Goal: Find contact information: Find contact information

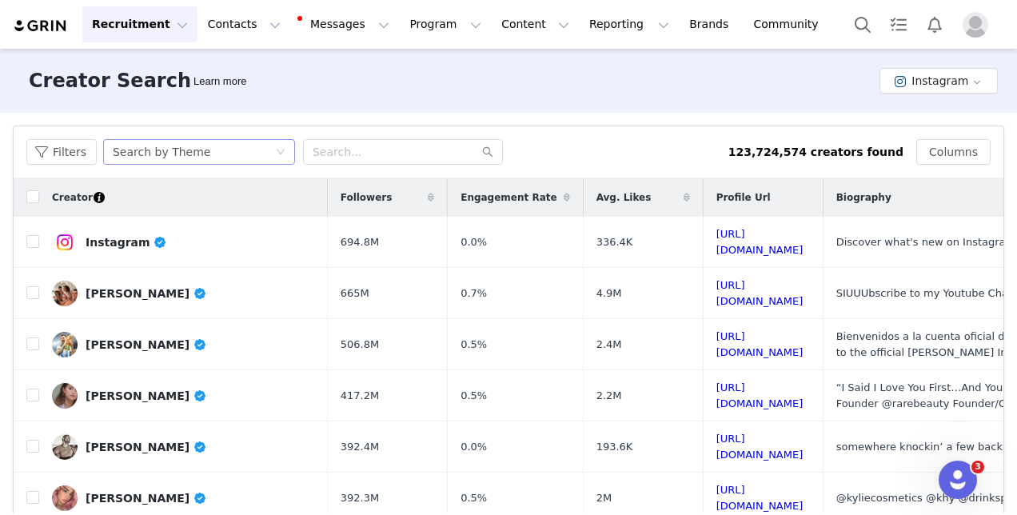
click at [190, 141] on div "Search by Theme" at bounding box center [162, 152] width 98 height 24
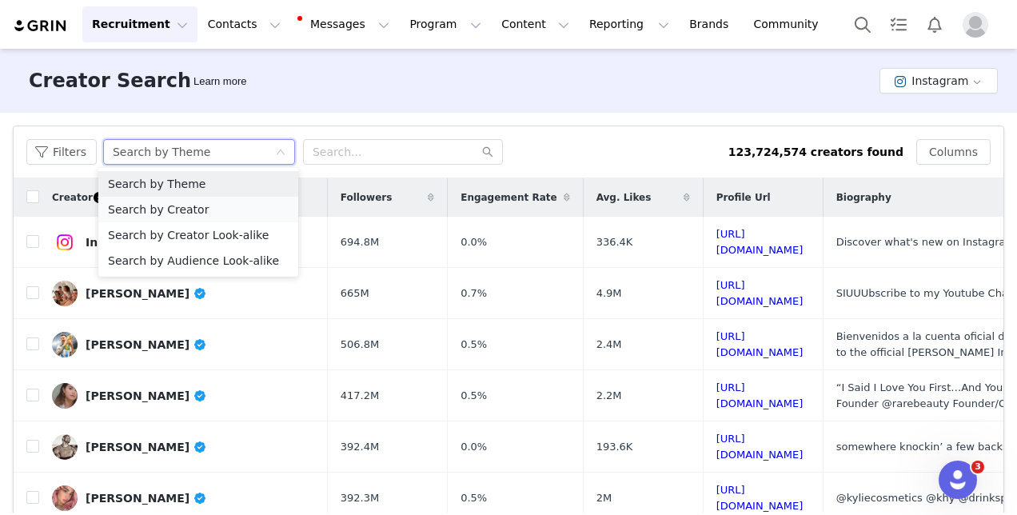
click at [203, 205] on li "Search by Creator" at bounding box center [198, 210] width 200 height 26
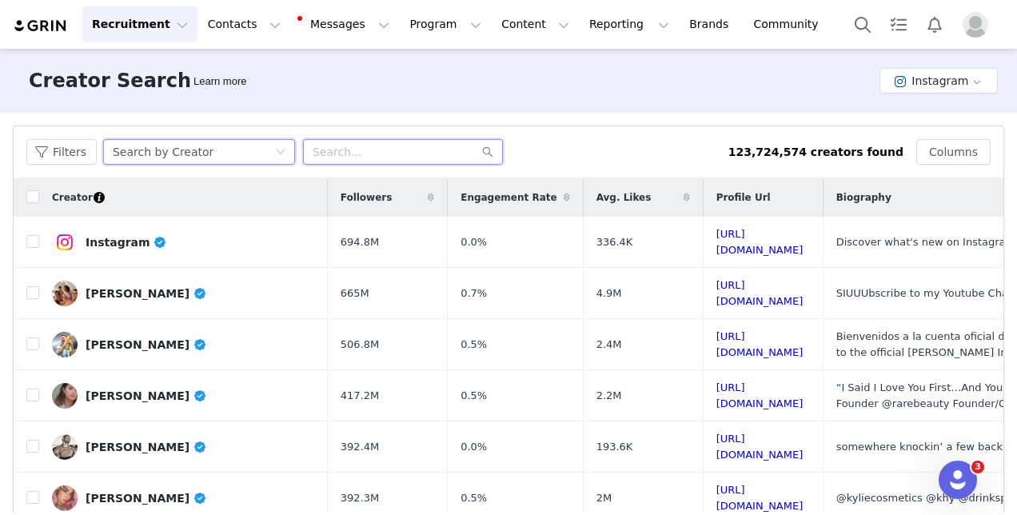
click at [358, 160] on input "text" at bounding box center [403, 152] width 200 height 26
paste input "[PERSON_NAME].naturopathy"
type input "[PERSON_NAME].naturopathy"
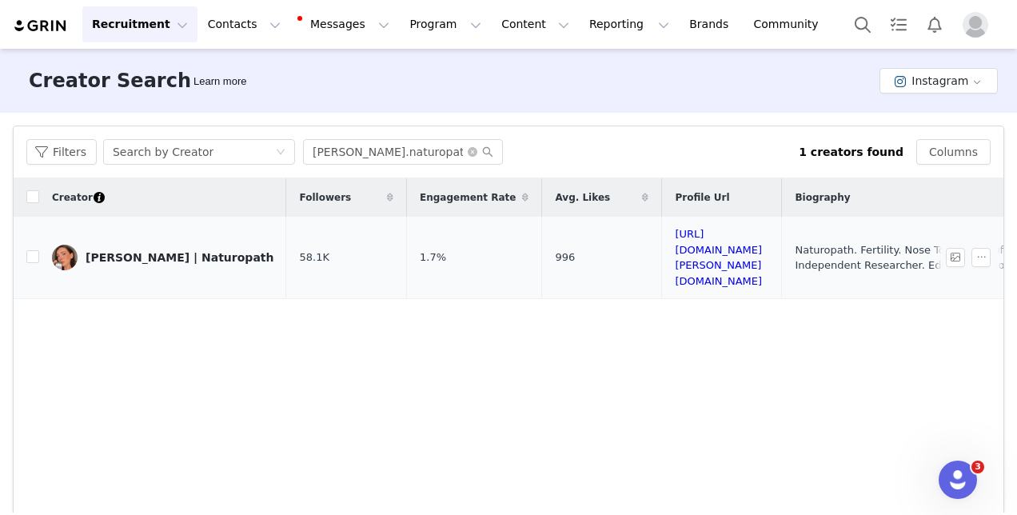
click at [286, 252] on td "58.1K" at bounding box center [346, 258] width 120 height 82
click at [155, 251] on div "[PERSON_NAME] | Naturopath" at bounding box center [180, 257] width 188 height 13
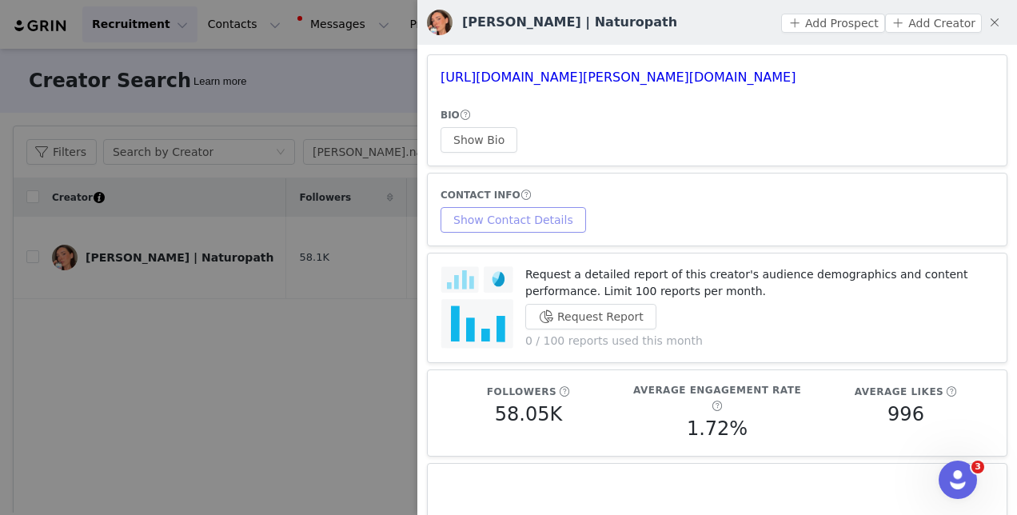
click at [536, 219] on button "Show Contact Details" at bounding box center [514, 220] width 146 height 26
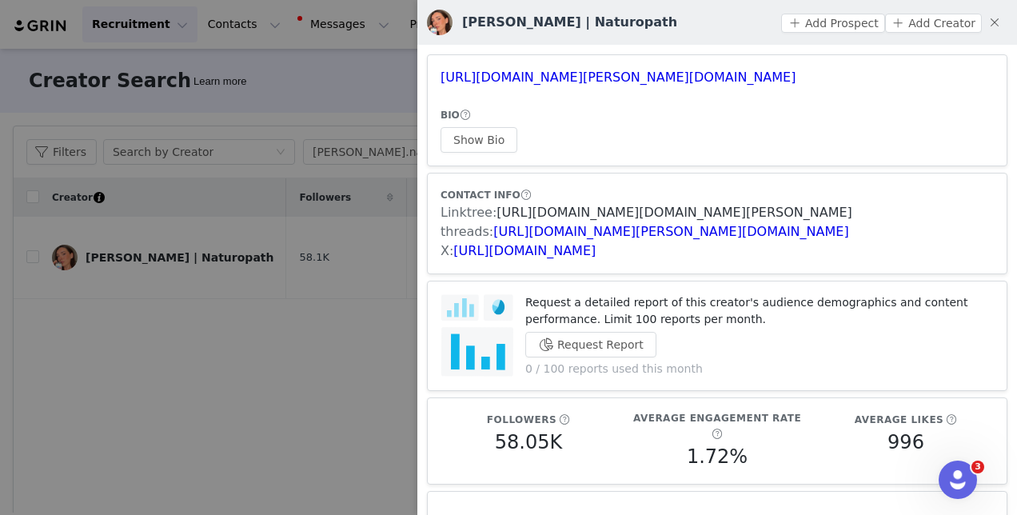
click at [549, 214] on link "[URL][DOMAIN_NAME][DOMAIN_NAME][PERSON_NAME]" at bounding box center [674, 212] width 355 height 15
click at [275, 278] on div at bounding box center [508, 257] width 1017 height 515
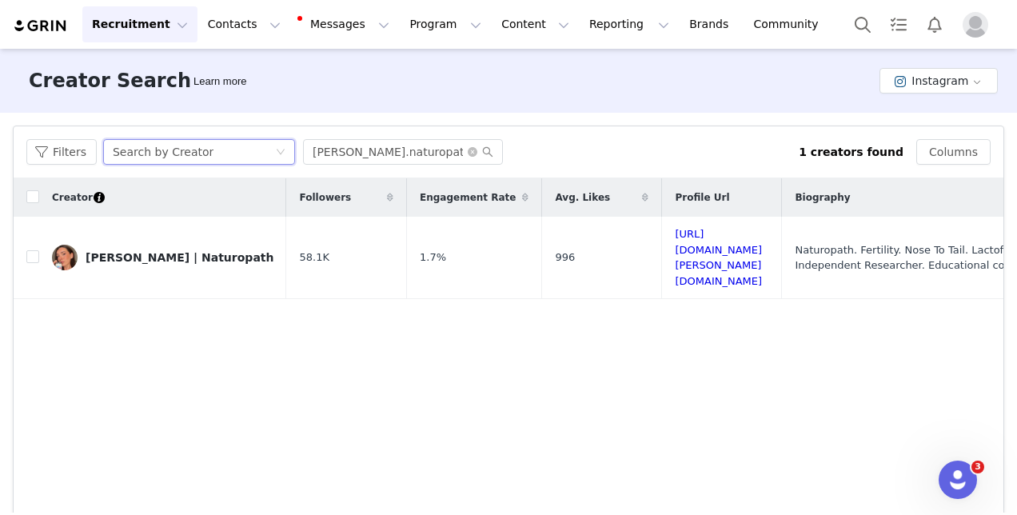
click at [222, 150] on div "Search by Creator" at bounding box center [194, 152] width 162 height 24
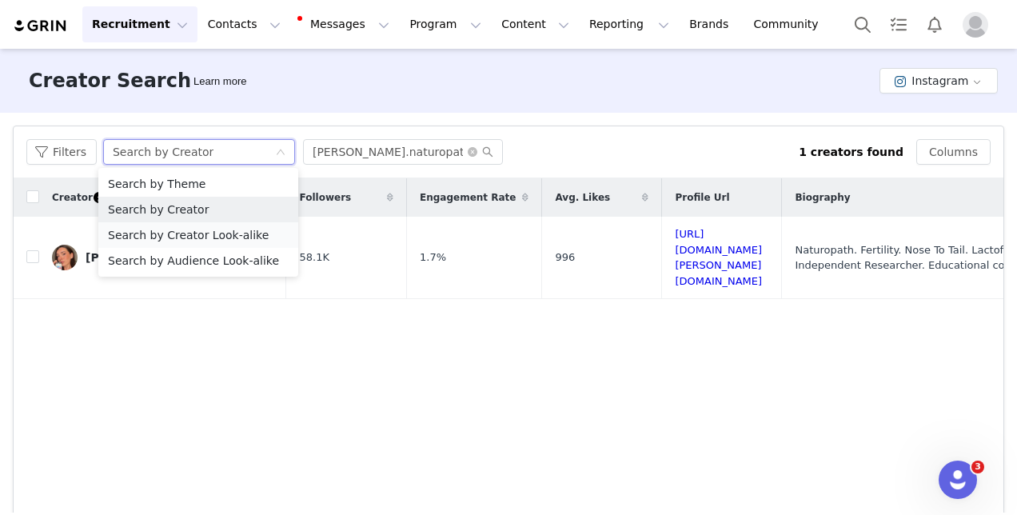
click at [231, 237] on li "Search by Creator Look-alike" at bounding box center [198, 235] width 200 height 26
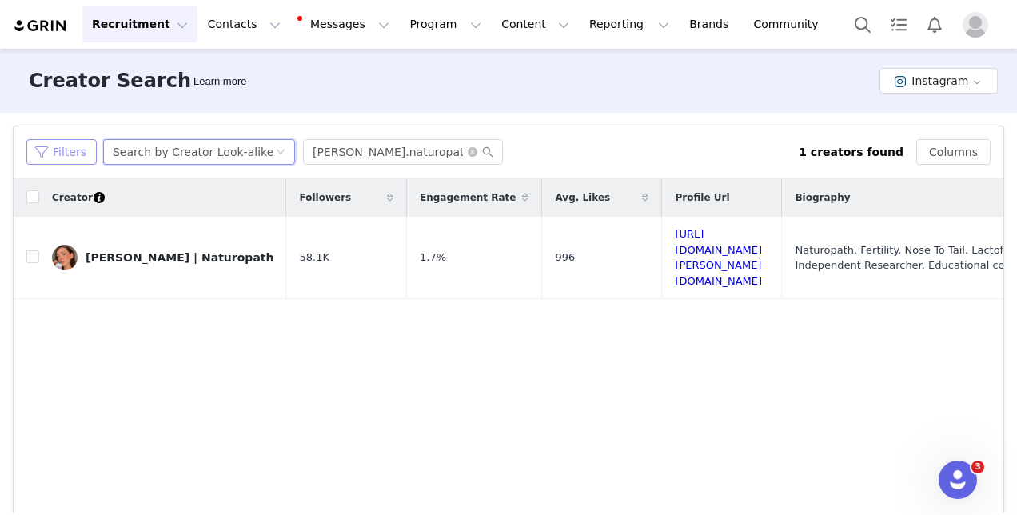
click at [48, 150] on button "Filters" at bounding box center [61, 152] width 70 height 26
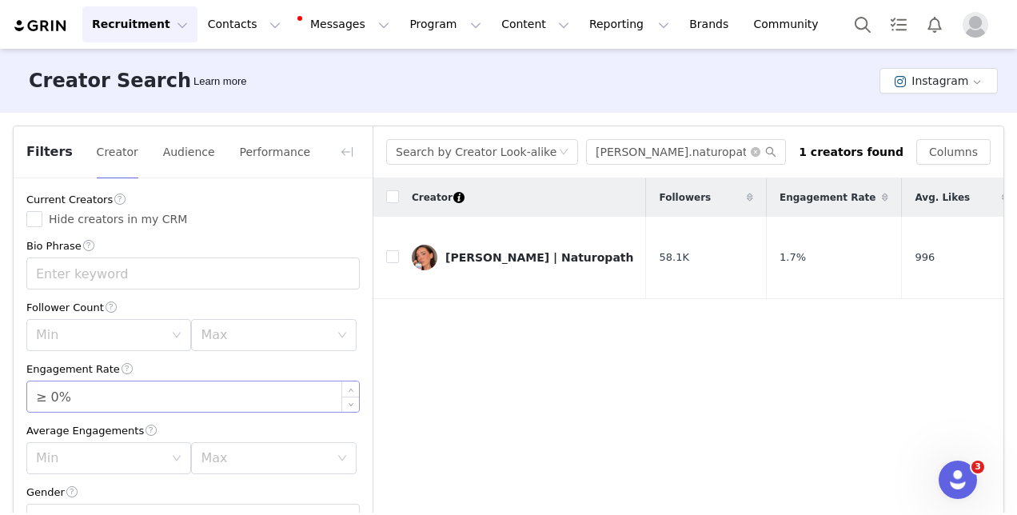
scroll to position [86, 0]
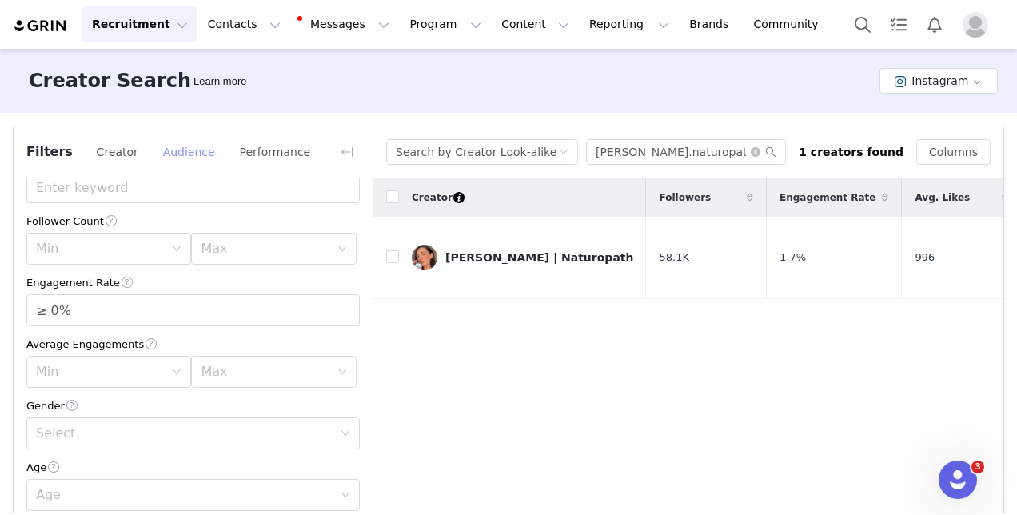
click at [180, 162] on button "Audience" at bounding box center [189, 152] width 54 height 26
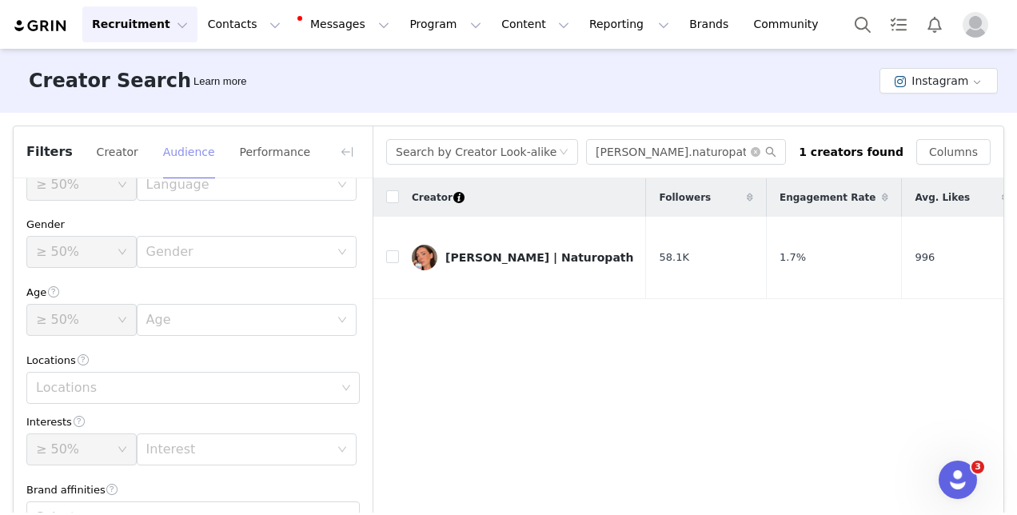
scroll to position [41, 0]
click at [157, 397] on div "Locations" at bounding box center [187, 389] width 312 height 30
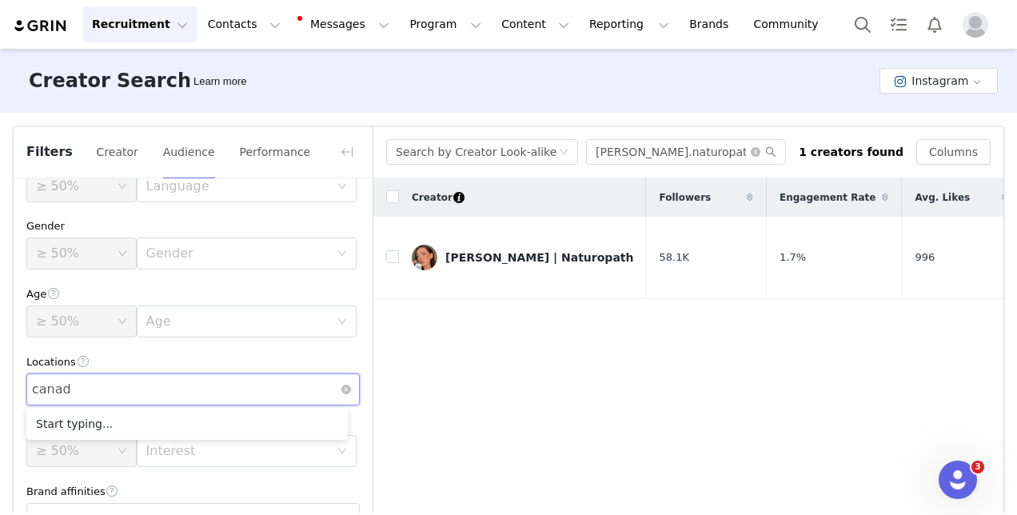
type input "[GEOGRAPHIC_DATA]"
click at [138, 421] on li "[GEOGRAPHIC_DATA]" at bounding box center [186, 424] width 321 height 26
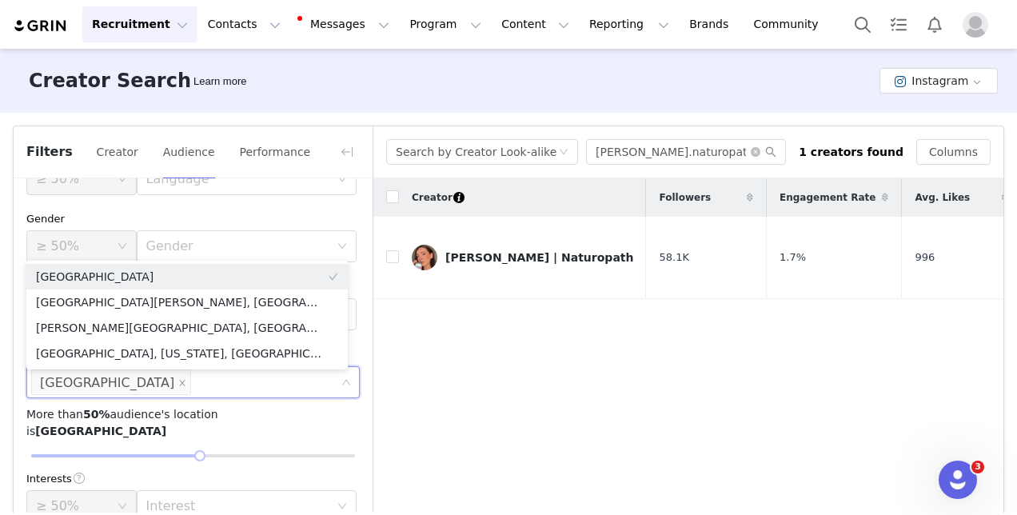
scroll to position [49, 0]
click at [253, 435] on body "Recruitment Recruitment Creator Search Curated Lists Landing Pages Web Extensio…" at bounding box center [508, 257] width 1017 height 515
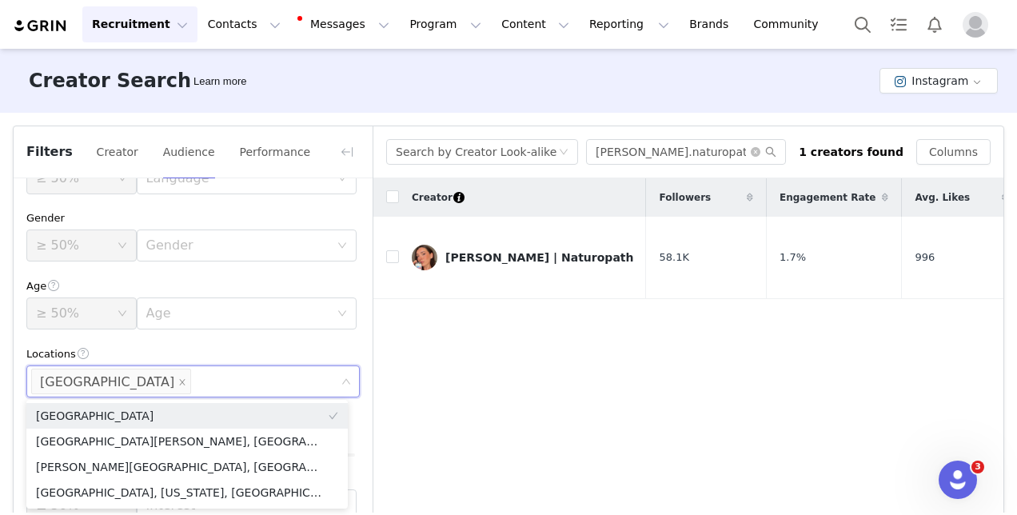
click at [277, 350] on div "Locations" at bounding box center [192, 353] width 333 height 17
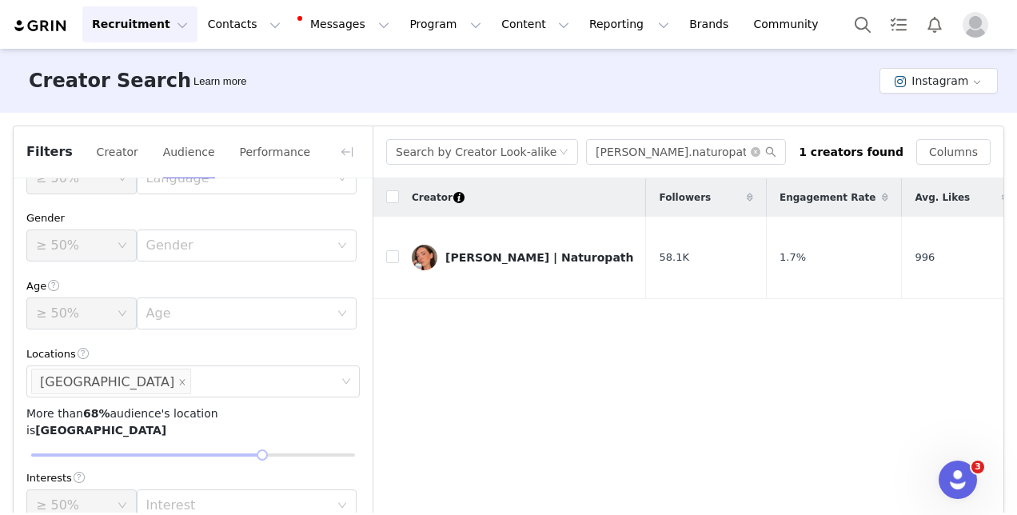
scroll to position [86, 0]
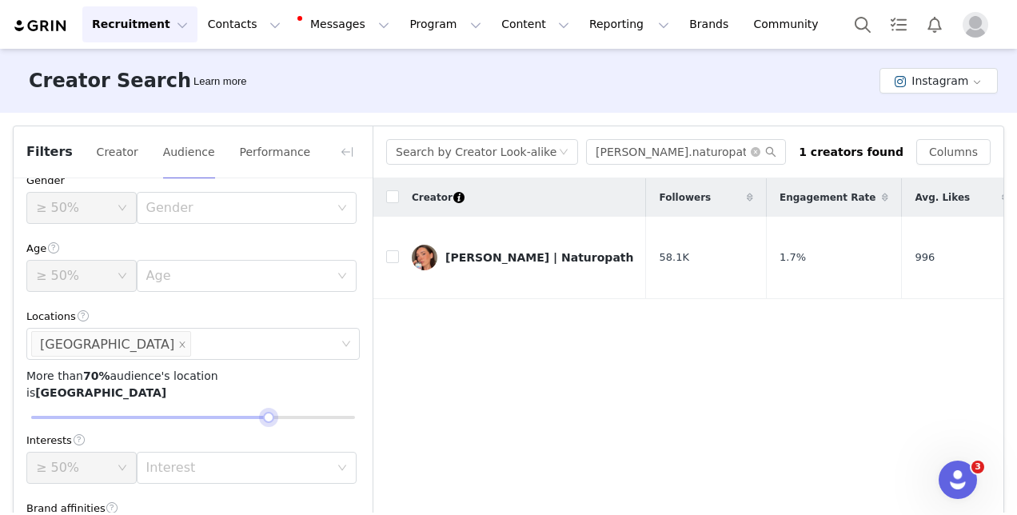
click at [260, 413] on div at bounding box center [193, 418] width 324 height 10
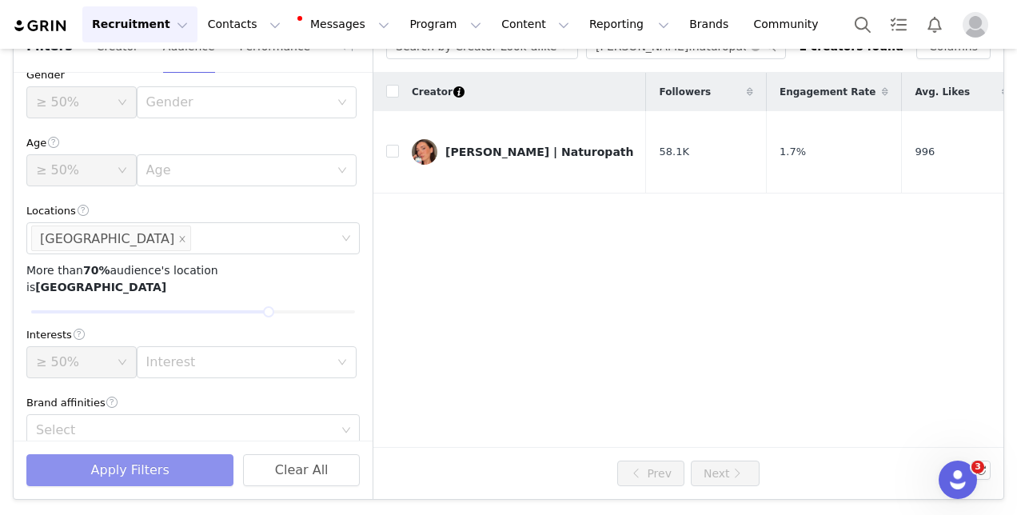
click at [173, 472] on button "Apply Filters" at bounding box center [129, 470] width 207 height 32
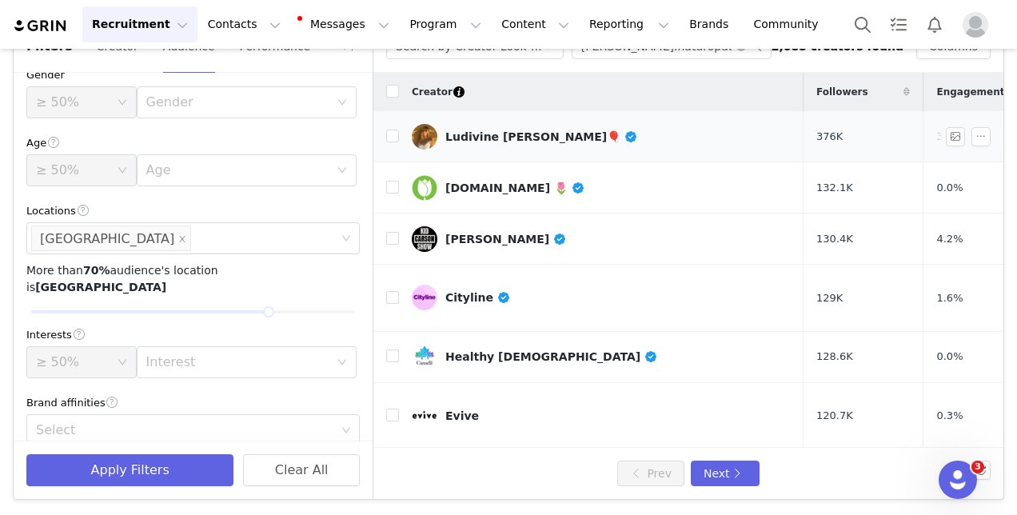
click at [489, 136] on div "Ludivine [PERSON_NAME]🎈" at bounding box center [541, 136] width 193 height 13
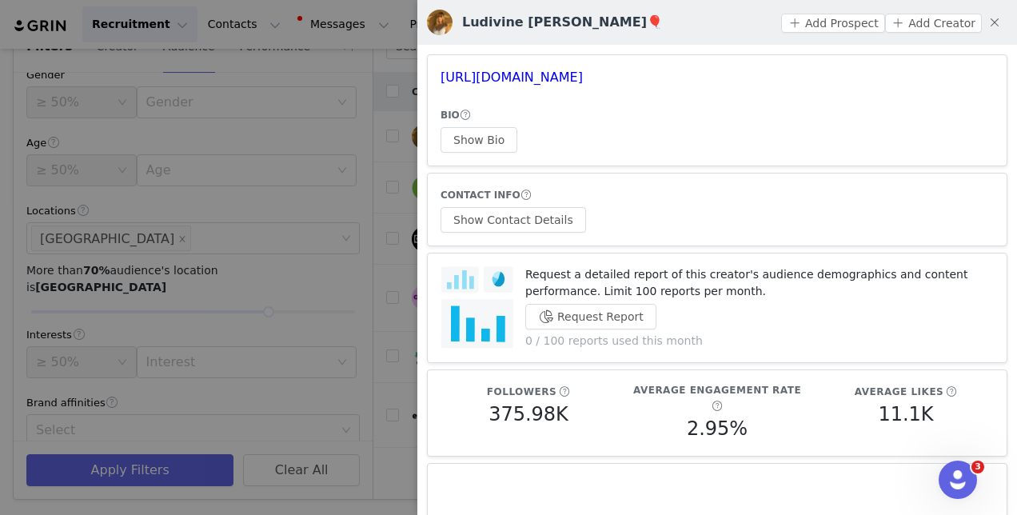
click at [365, 248] on div at bounding box center [508, 257] width 1017 height 515
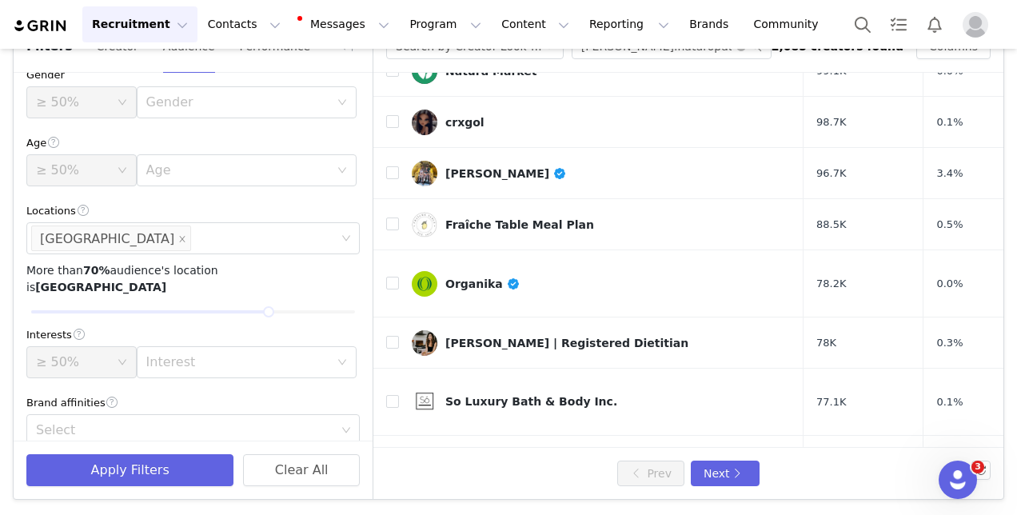
scroll to position [609, 0]
click at [493, 336] on div "[PERSON_NAME] | Registered Dietitian" at bounding box center [566, 342] width 243 height 13
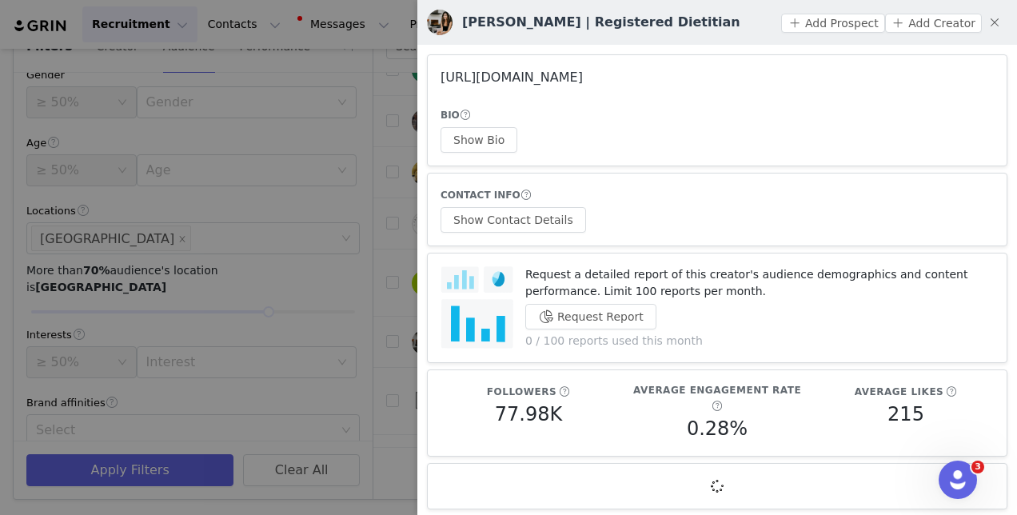
click at [583, 78] on link "[URL][DOMAIN_NAME]" at bounding box center [512, 77] width 142 height 15
click at [503, 214] on button "Show Contact Details" at bounding box center [514, 220] width 146 height 26
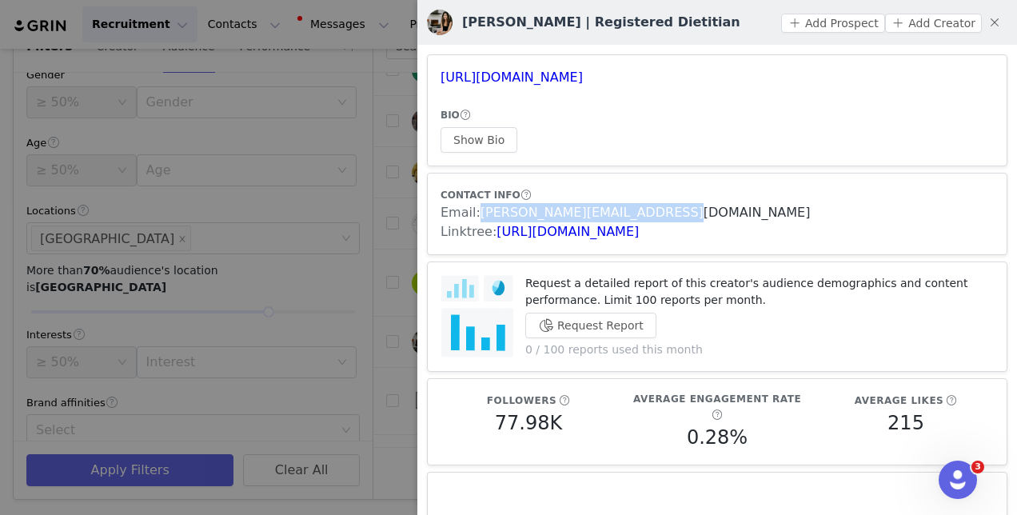
drag, startPoint x: 684, startPoint y: 208, endPoint x: 479, endPoint y: 219, distance: 205.0
click at [479, 219] on div "Email: [PERSON_NAME][EMAIL_ADDRESS][DOMAIN_NAME]" at bounding box center [717, 212] width 553 height 19
copy link "[PERSON_NAME][EMAIL_ADDRESS][DOMAIN_NAME]"
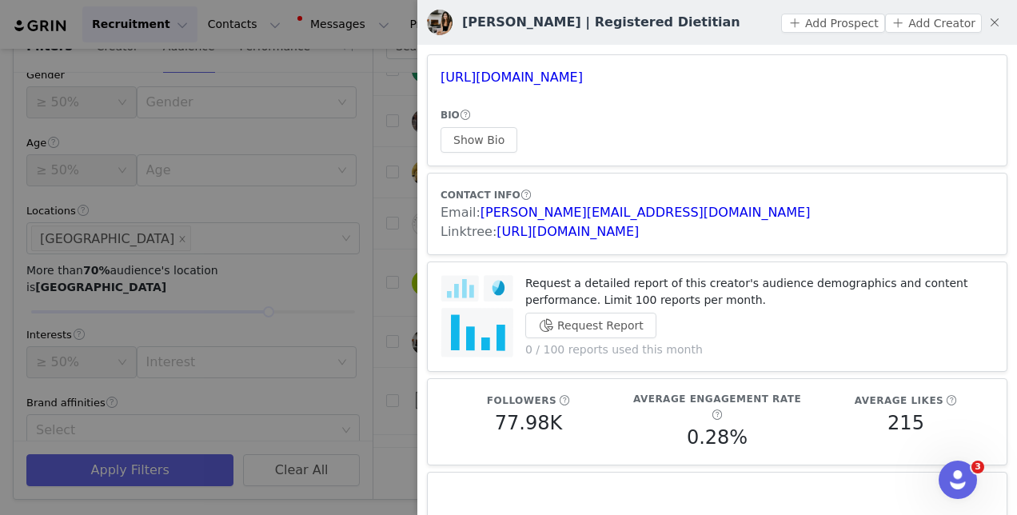
click at [391, 261] on div at bounding box center [508, 257] width 1017 height 515
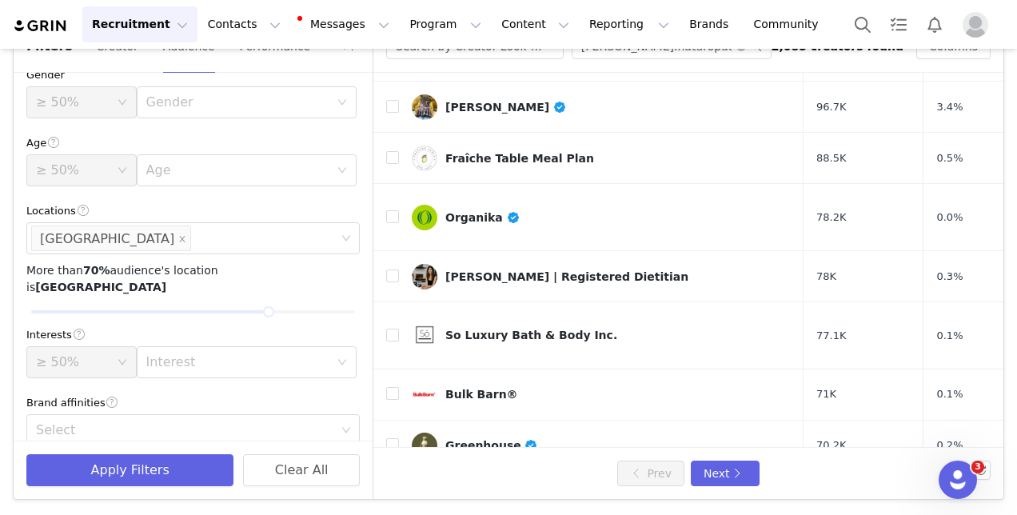
scroll to position [680, 0]
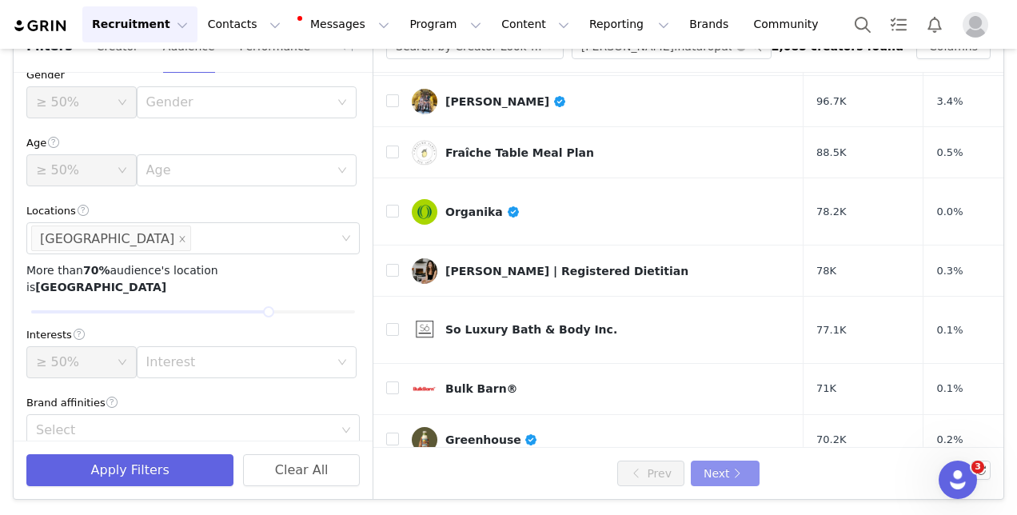
click at [706, 483] on button "Next" at bounding box center [725, 474] width 69 height 26
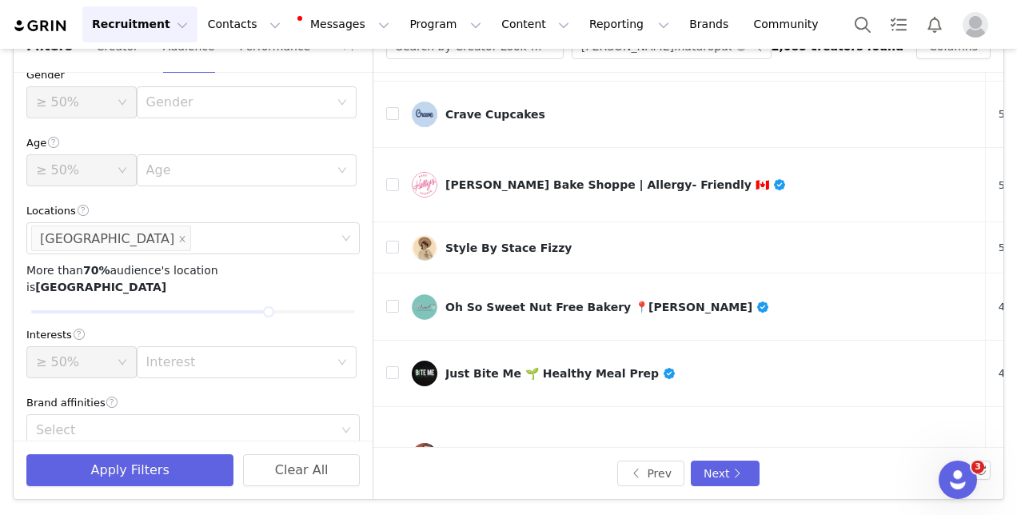
scroll to position [479, 0]
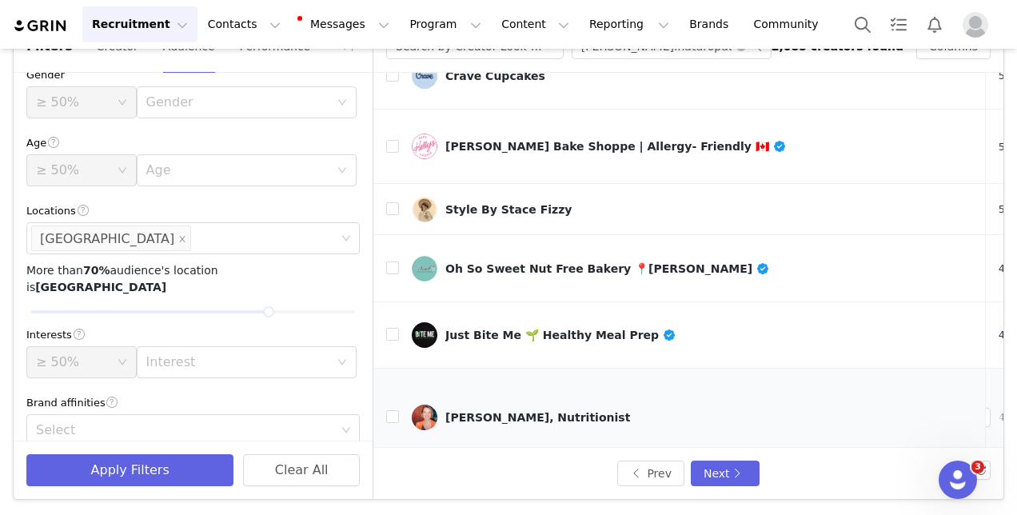
click at [534, 411] on div "[PERSON_NAME], Nutritionist" at bounding box center [537, 417] width 185 height 13
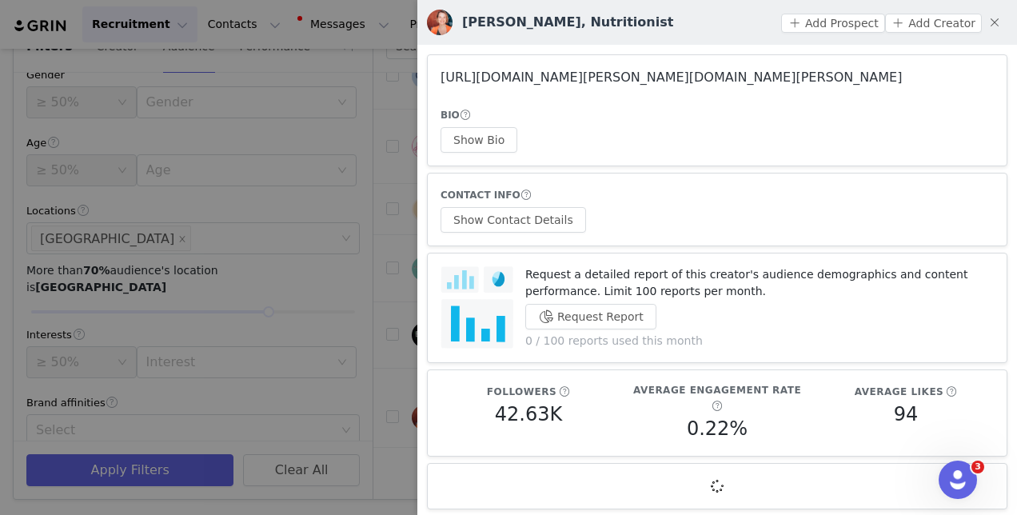
click at [560, 76] on link "[URL][DOMAIN_NAME][PERSON_NAME][DOMAIN_NAME][PERSON_NAME]" at bounding box center [671, 77] width 461 height 15
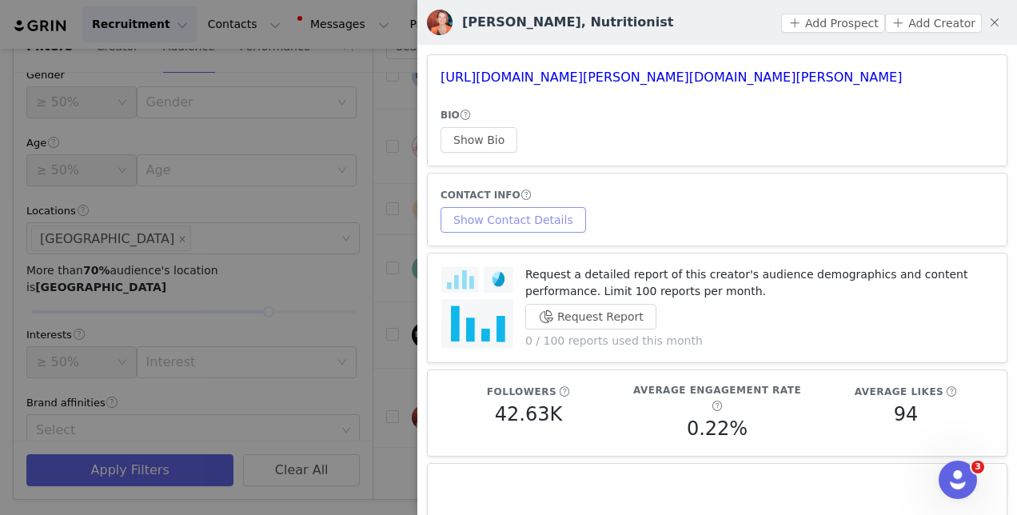
click at [502, 210] on button "Show Contact Details" at bounding box center [514, 220] width 146 height 26
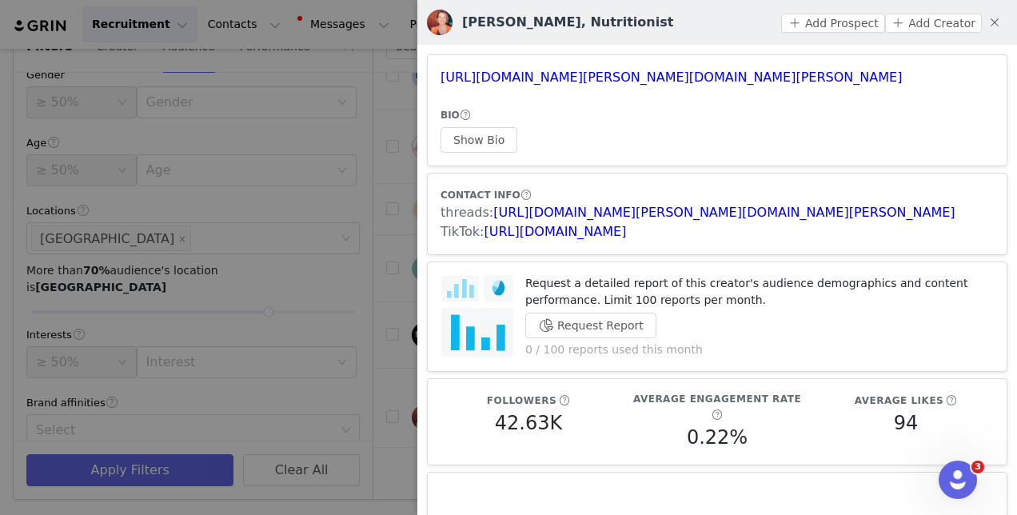
click at [384, 257] on div at bounding box center [508, 257] width 1017 height 515
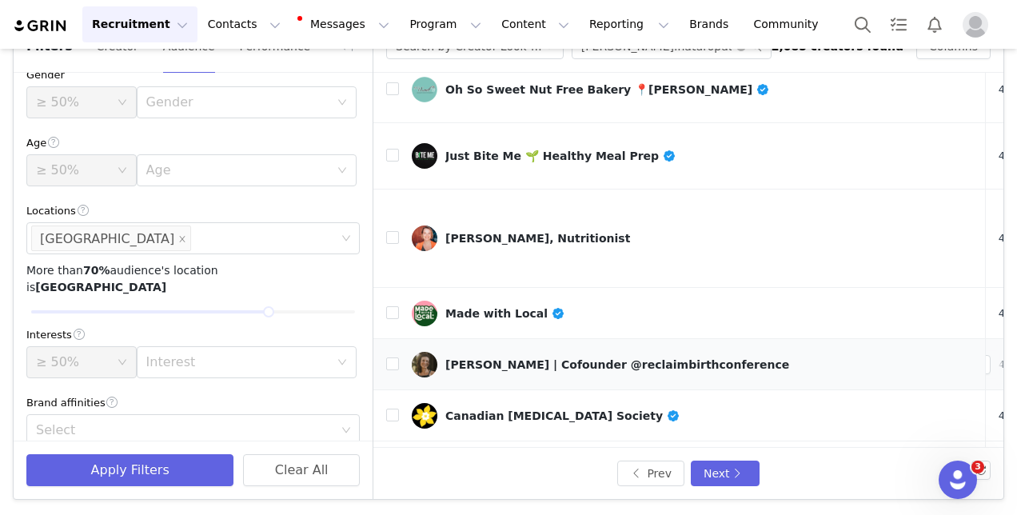
scroll to position [710, 0]
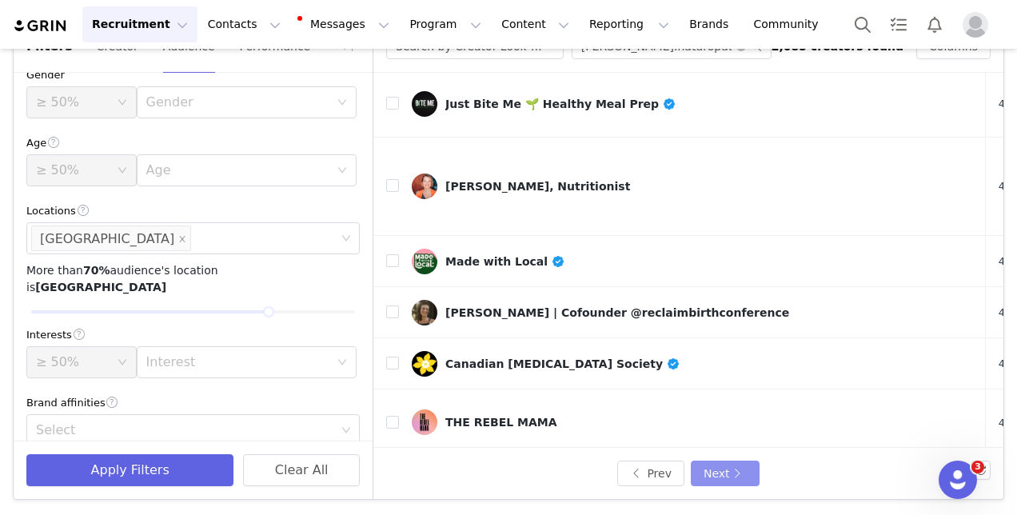
click at [731, 464] on button "Next" at bounding box center [725, 474] width 69 height 26
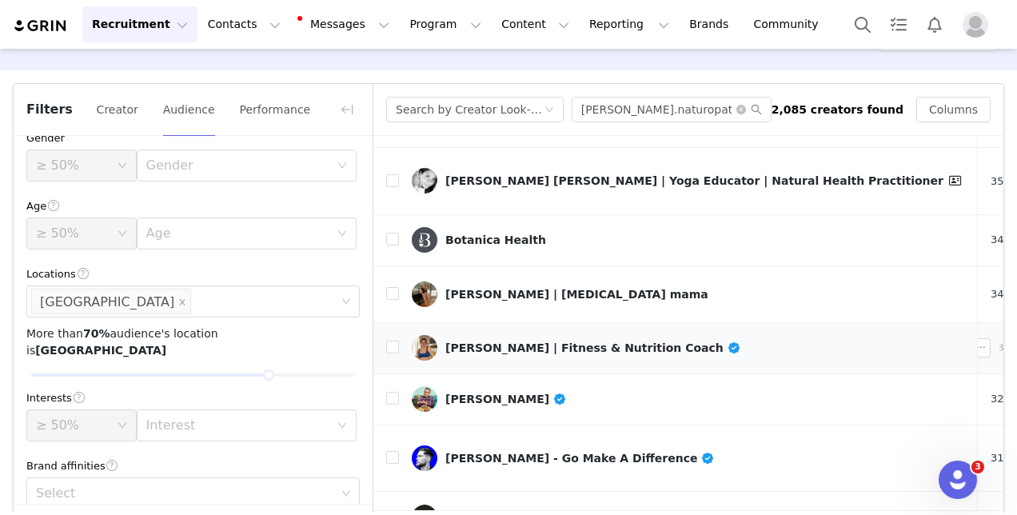
scroll to position [79, 0]
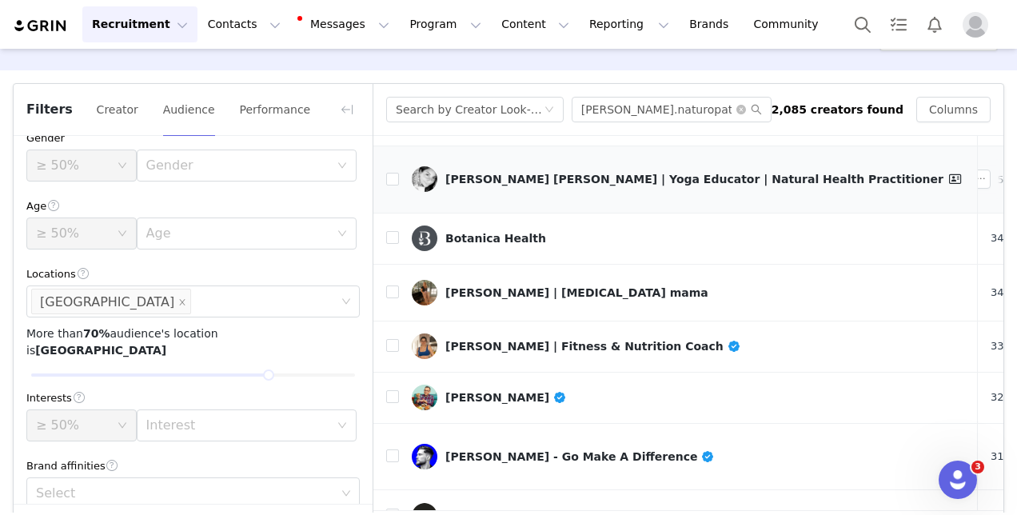
click at [643, 170] on div "[PERSON_NAME] [PERSON_NAME] | Yoga Educator | Natural Health Practitioner" at bounding box center [705, 179] width 520 height 19
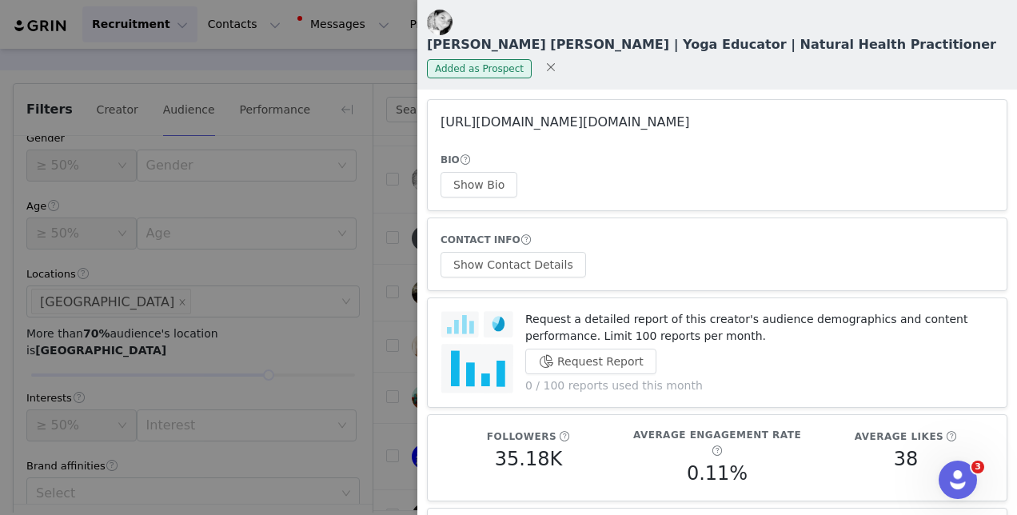
click at [624, 114] on link "[URL][DOMAIN_NAME][DOMAIN_NAME]" at bounding box center [565, 121] width 249 height 15
click at [356, 219] on div at bounding box center [508, 257] width 1017 height 515
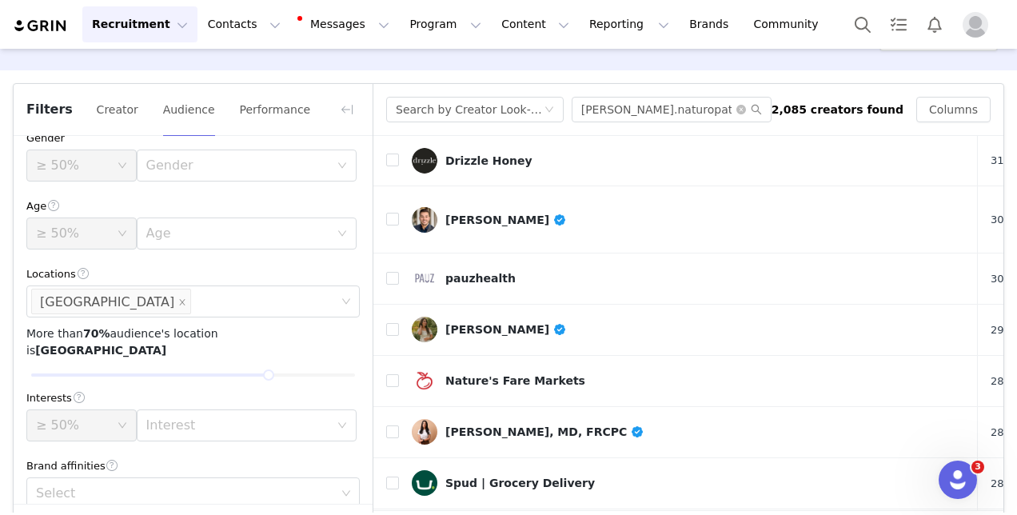
scroll to position [433, 0]
click at [478, 324] on div "[PERSON_NAME]" at bounding box center [506, 330] width 122 height 13
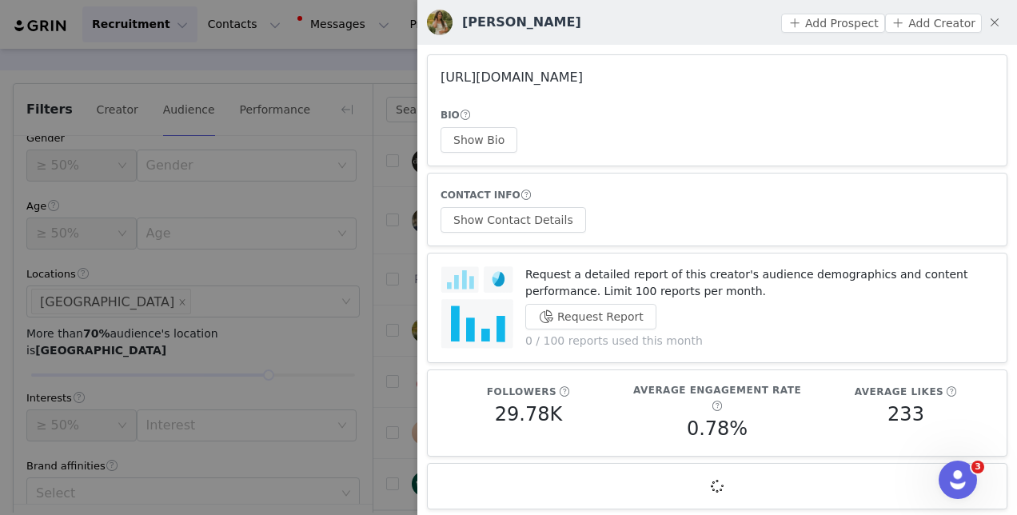
click at [583, 74] on link "[URL][DOMAIN_NAME]" at bounding box center [512, 77] width 142 height 15
click at [376, 305] on div at bounding box center [508, 257] width 1017 height 515
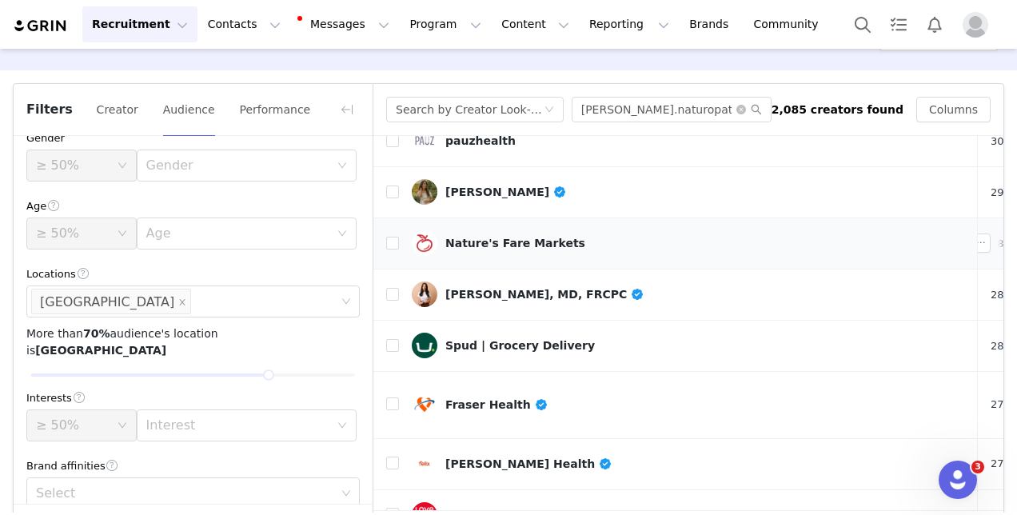
scroll to position [573, 0]
click at [565, 287] on div "[PERSON_NAME], MD, FRCPC" at bounding box center [544, 293] width 199 height 13
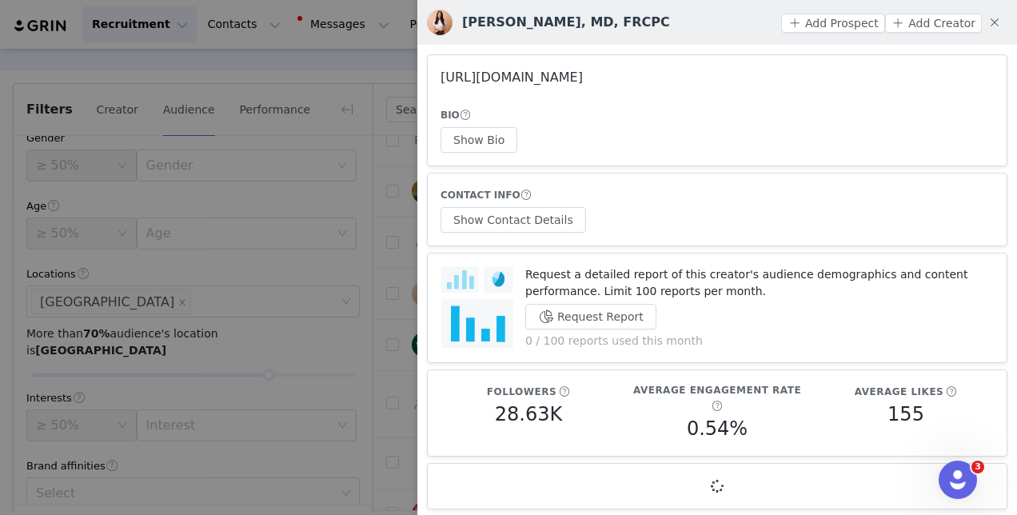
click at [583, 78] on link "[URL][DOMAIN_NAME]" at bounding box center [512, 77] width 142 height 15
click at [395, 254] on div at bounding box center [508, 257] width 1017 height 515
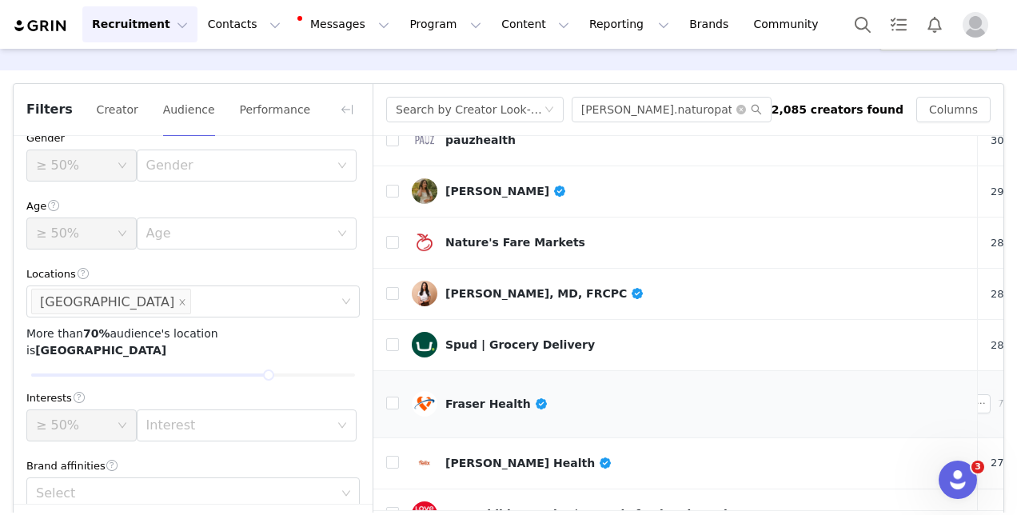
scroll to position [681, 0]
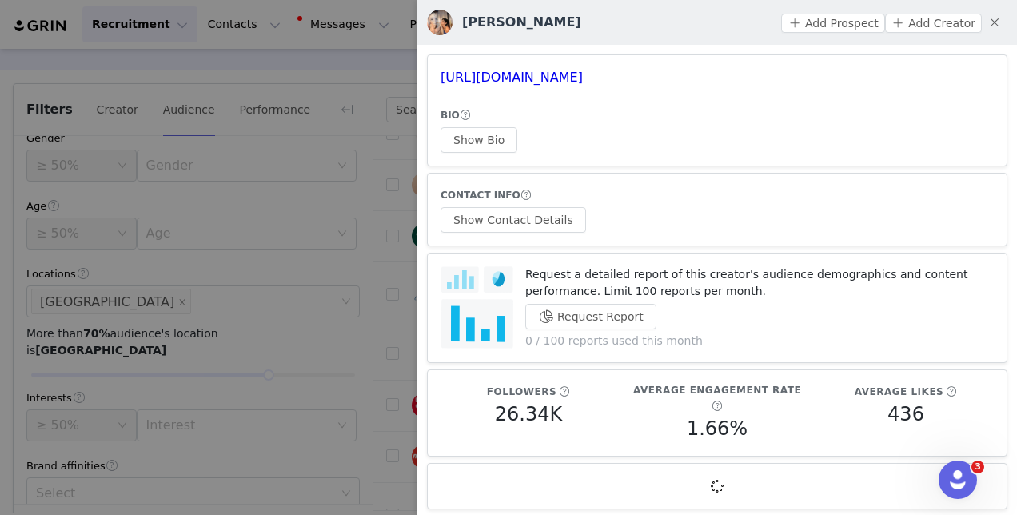
click at [403, 131] on div at bounding box center [508, 257] width 1017 height 515
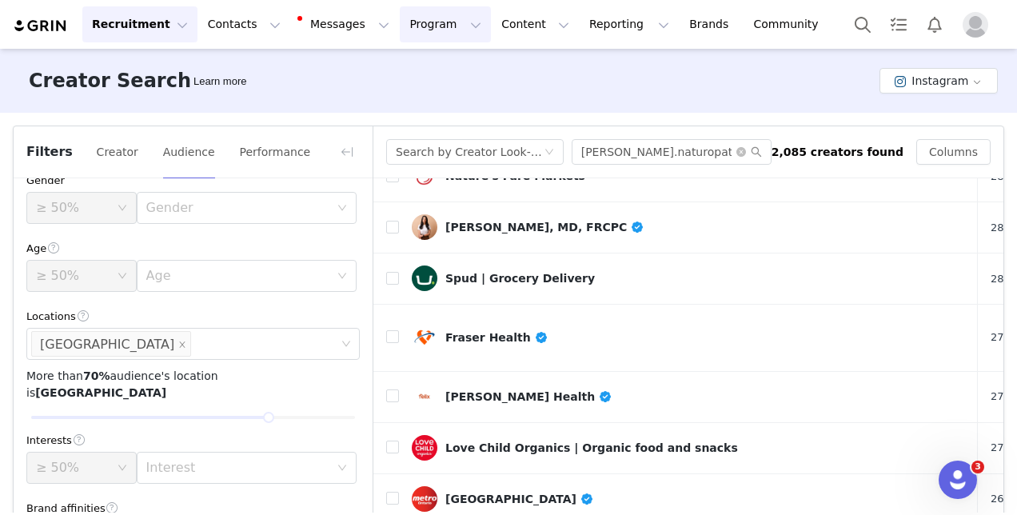
scroll to position [682, 0]
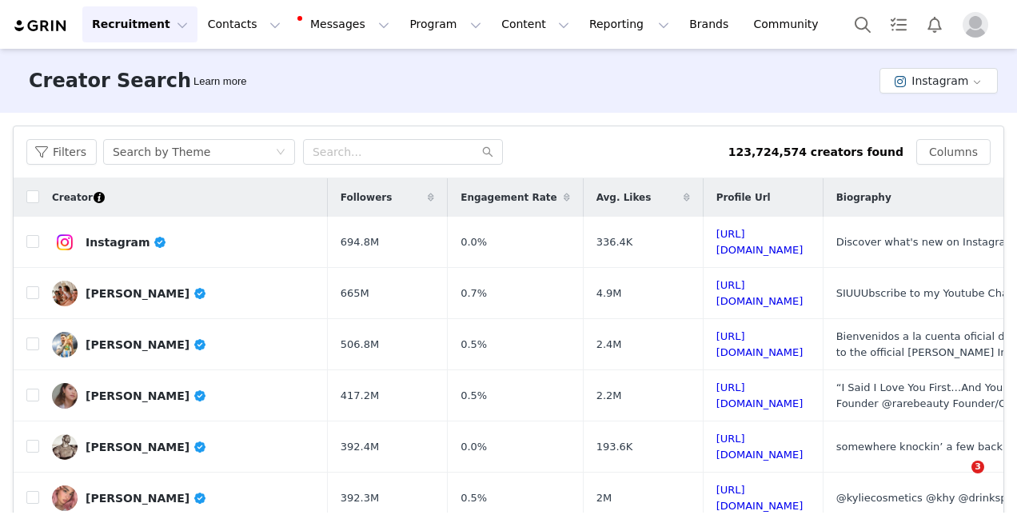
click at [421, 154] on input "text" at bounding box center [403, 152] width 200 height 26
type input "lisa.kilgour.nutritionist"
click at [220, 154] on div "Search by Theme" at bounding box center [194, 152] width 162 height 24
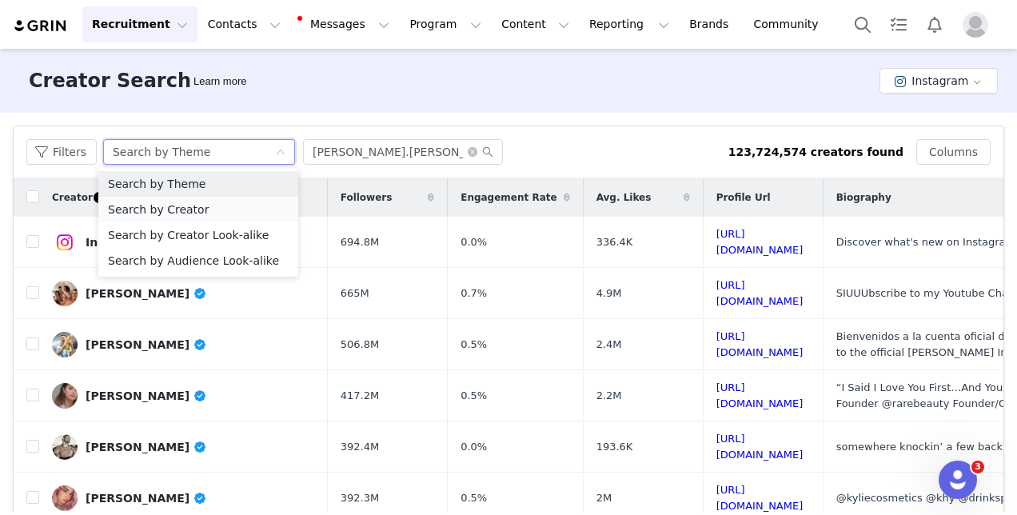
click at [232, 215] on li "Search by Creator" at bounding box center [198, 210] width 200 height 26
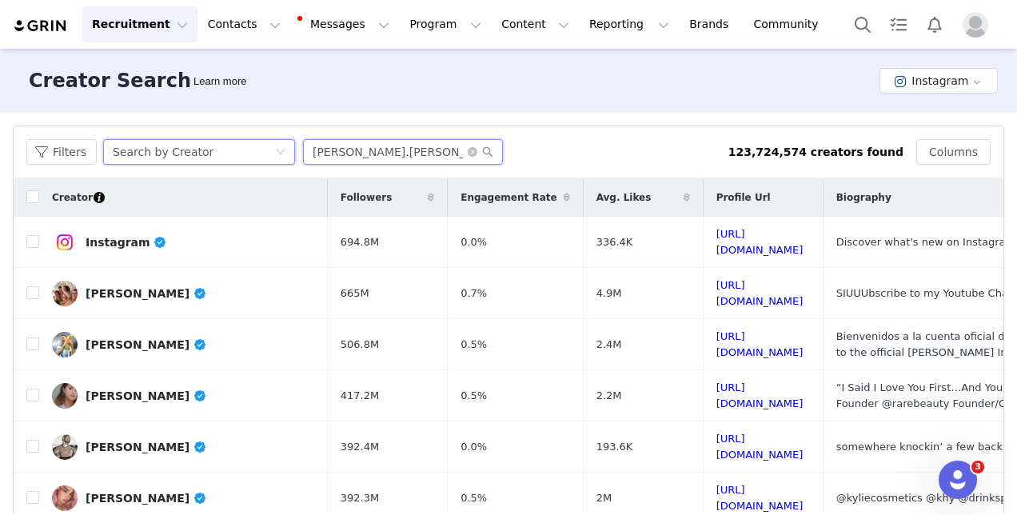
click at [429, 157] on input "lisa.kilgour.nutritionist" at bounding box center [403, 152] width 200 height 26
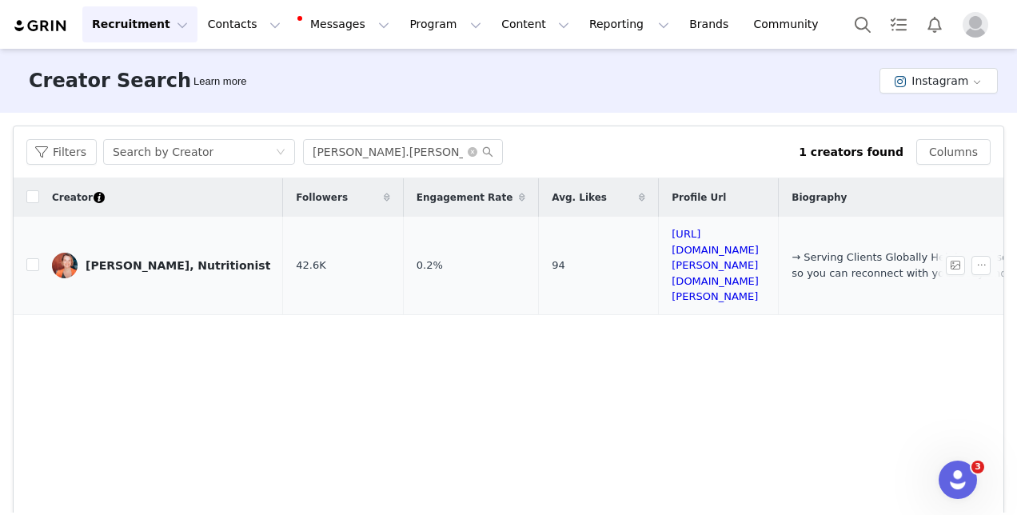
click at [169, 259] on div "[PERSON_NAME], Nutritionist" at bounding box center [178, 265] width 185 height 13
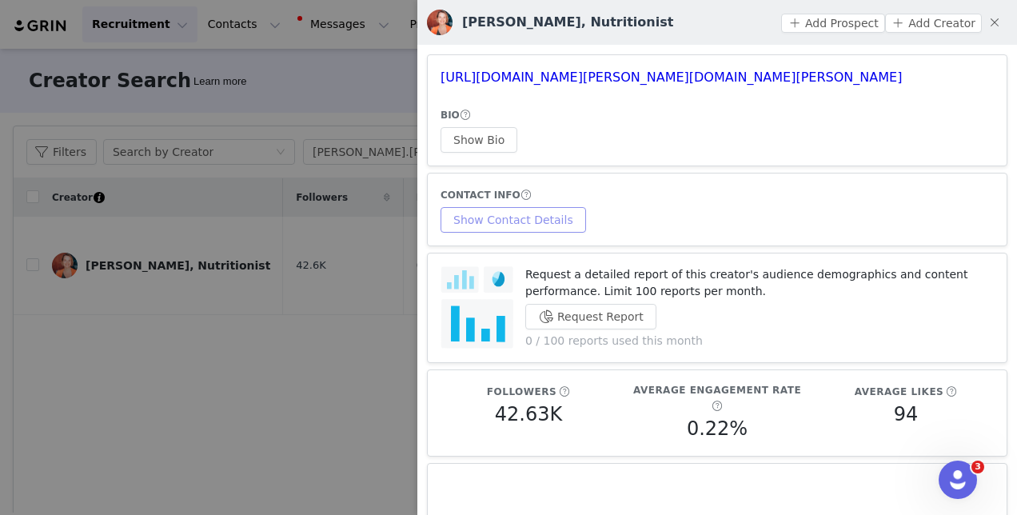
click at [531, 211] on button "Show Contact Details" at bounding box center [514, 220] width 146 height 26
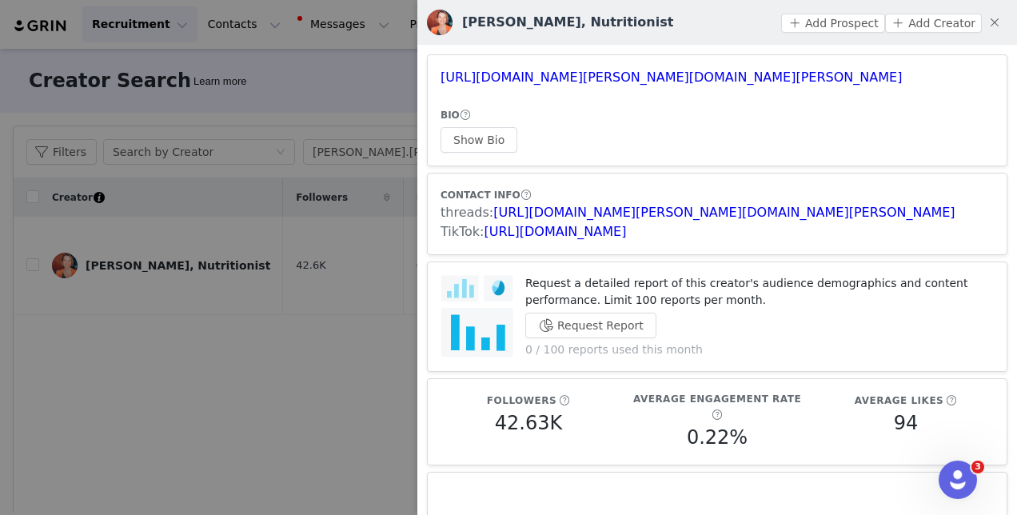
click at [381, 360] on div at bounding box center [508, 257] width 1017 height 515
